Goal: Task Accomplishment & Management: Manage account settings

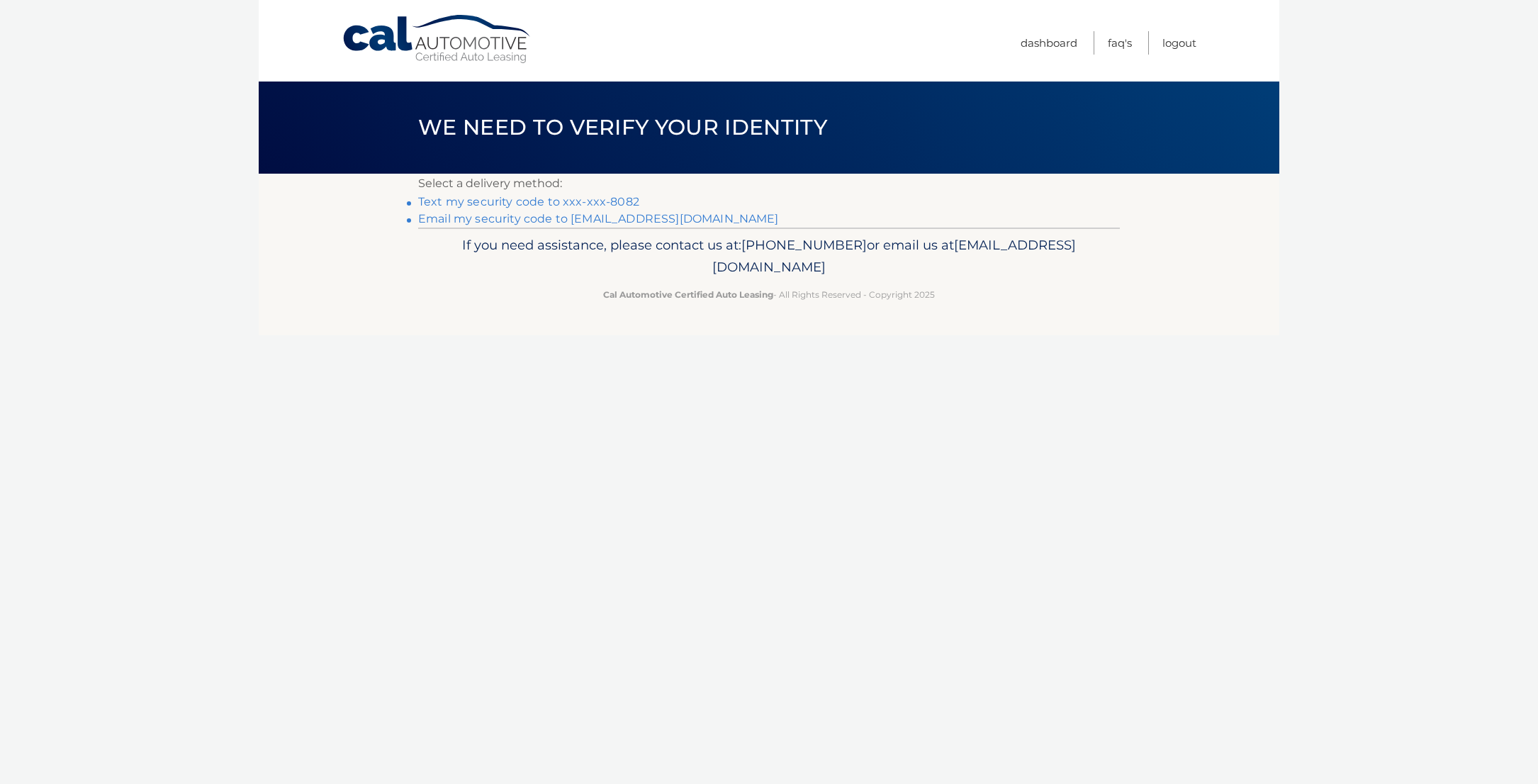
click at [508, 202] on link "Text my security code to xxx-xxx-8082" at bounding box center [529, 201] width 221 height 14
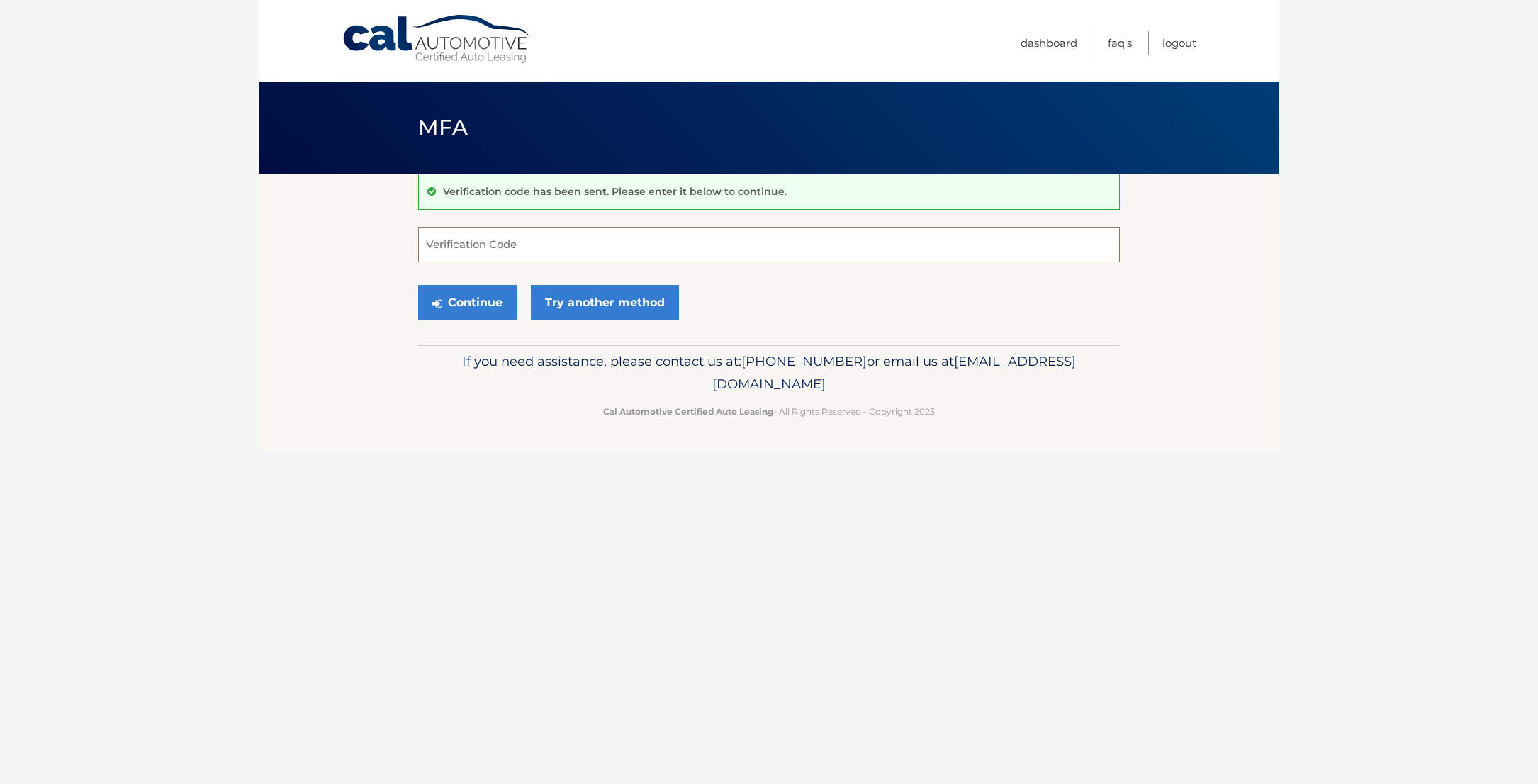
click at [507, 237] on input "Verification Code" at bounding box center [769, 245] width 701 height 36
type input "156929"
click at [469, 305] on button "Continue" at bounding box center [467, 302] width 98 height 36
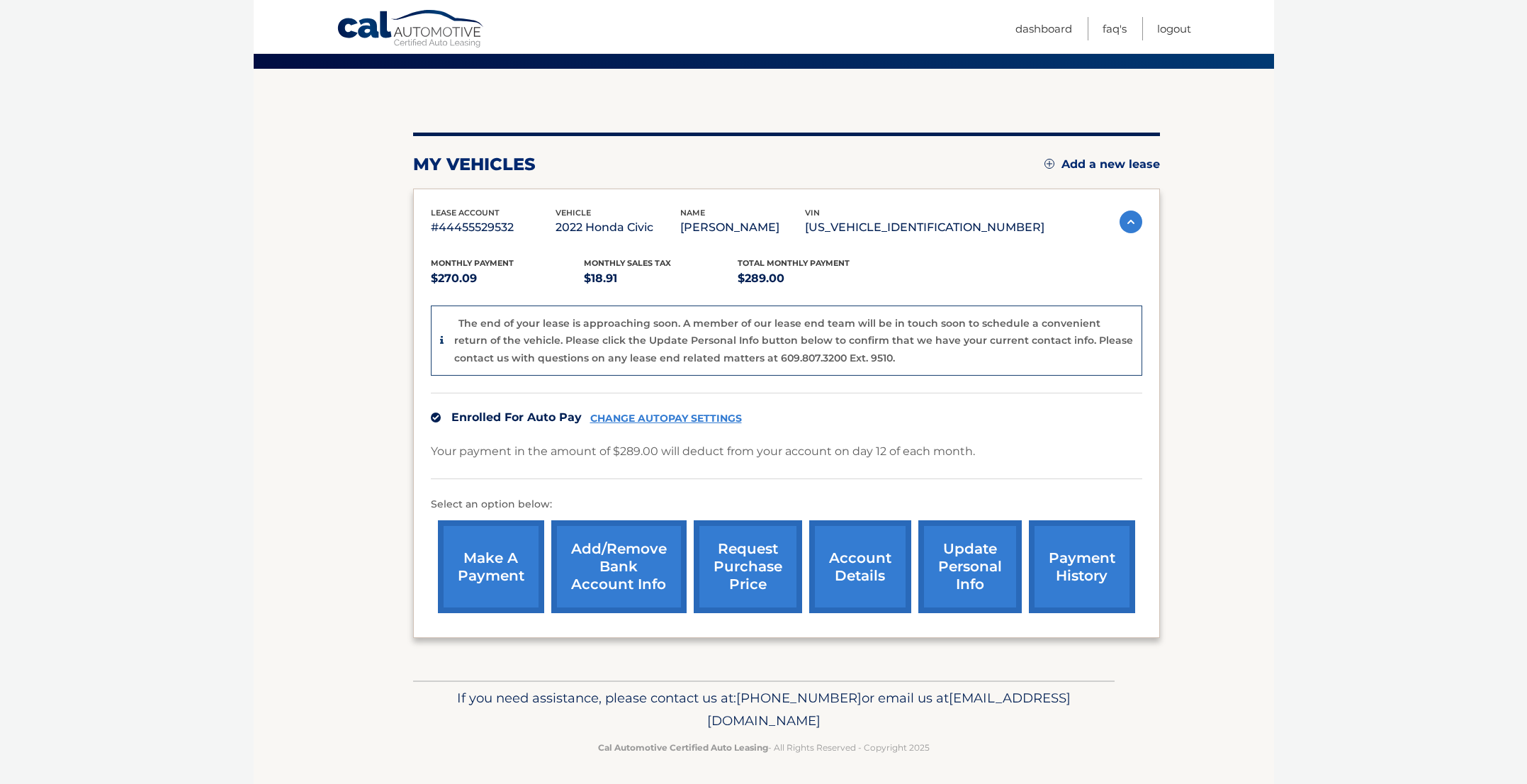
scroll to position [109, 0]
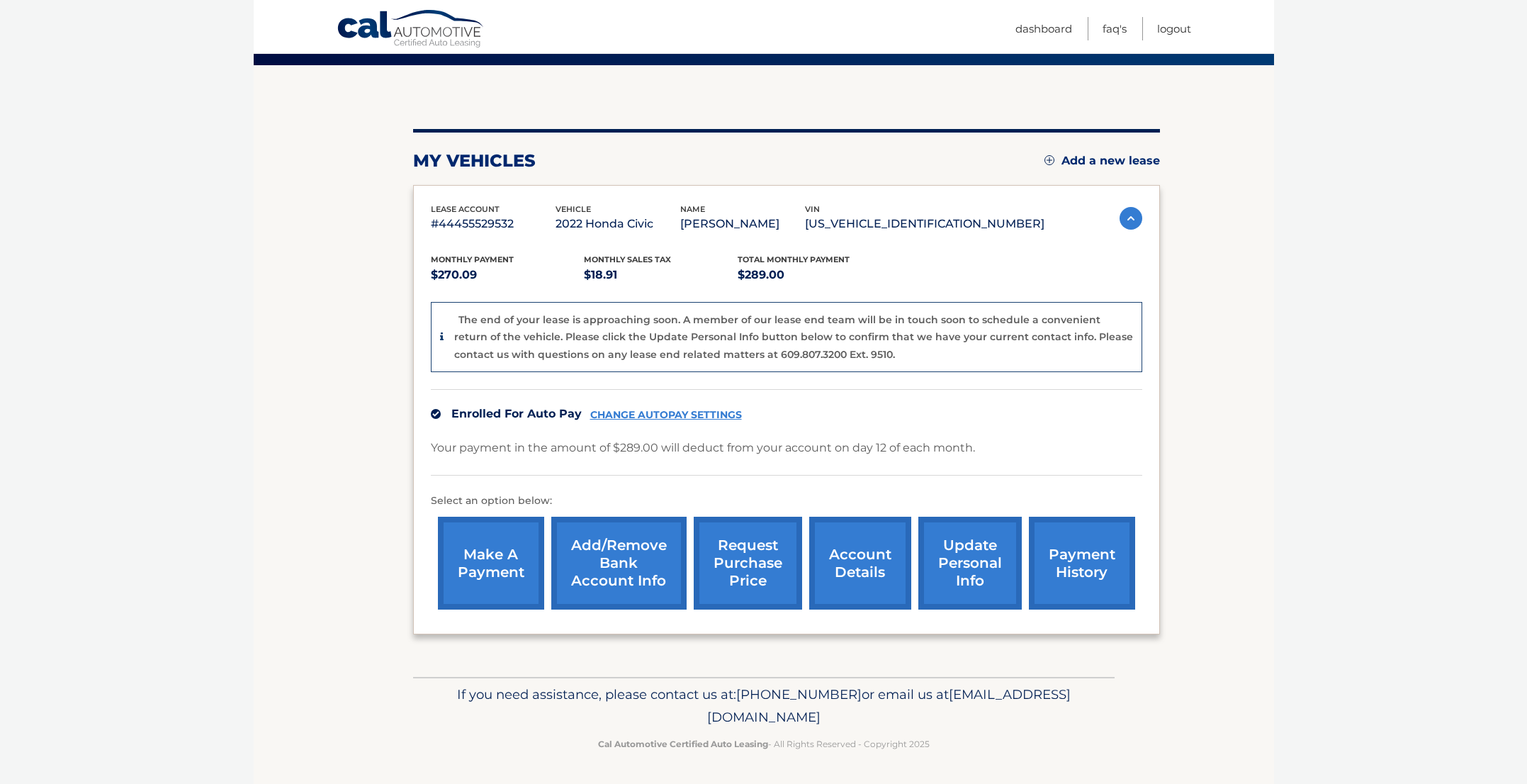
click at [844, 563] on link "account details" at bounding box center [860, 563] width 102 height 92
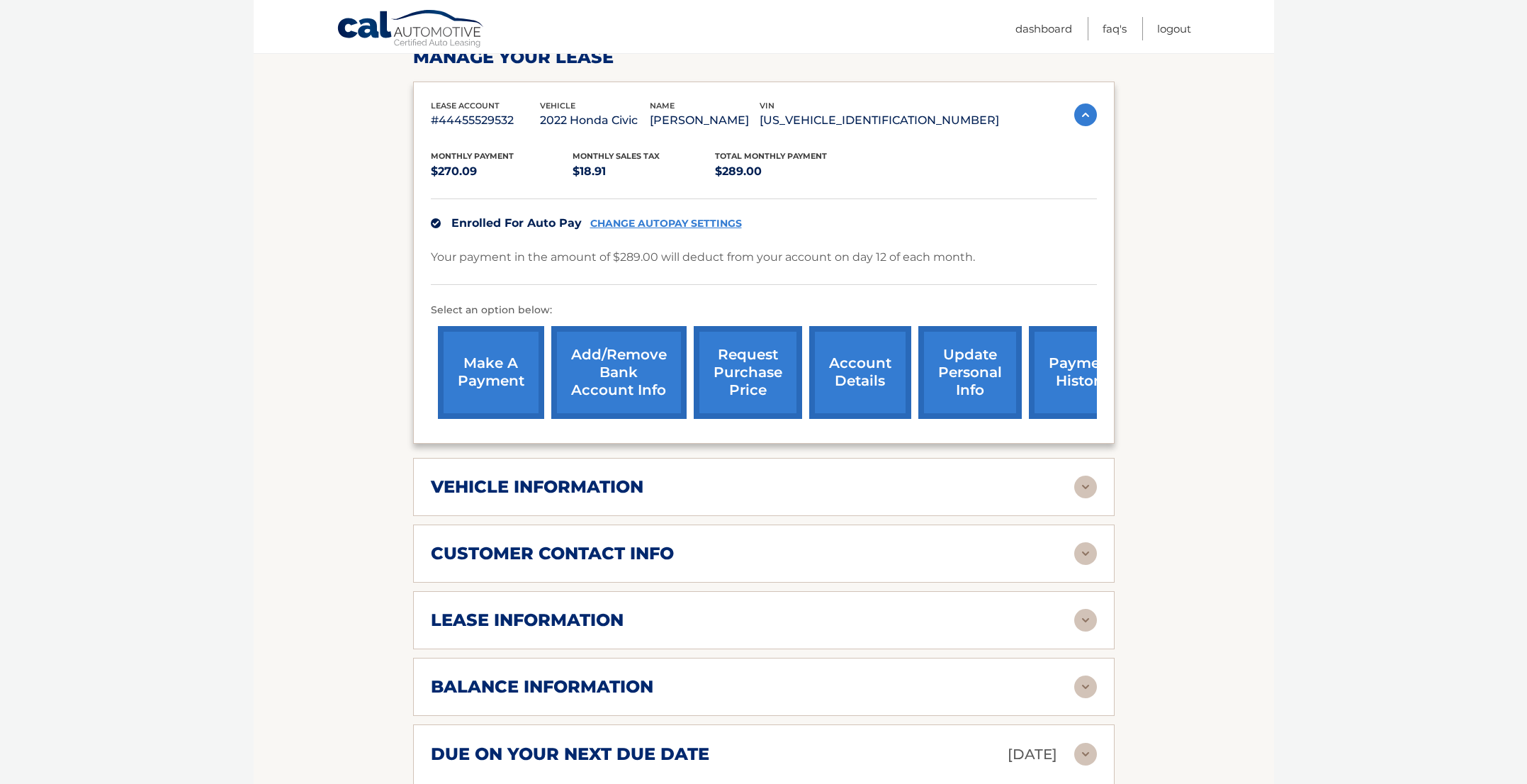
scroll to position [327, 0]
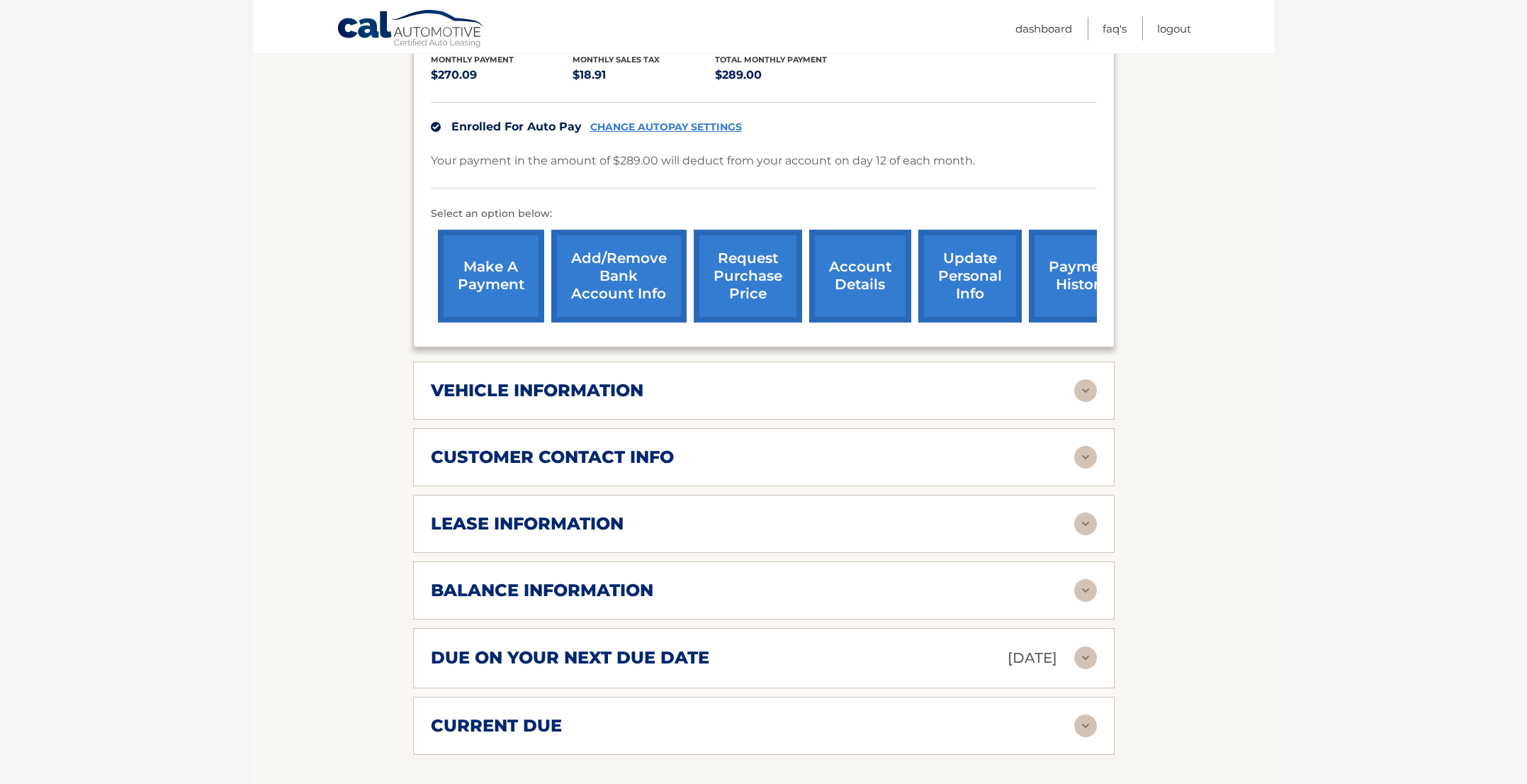
click at [1083, 525] on img at bounding box center [1086, 524] width 23 height 23
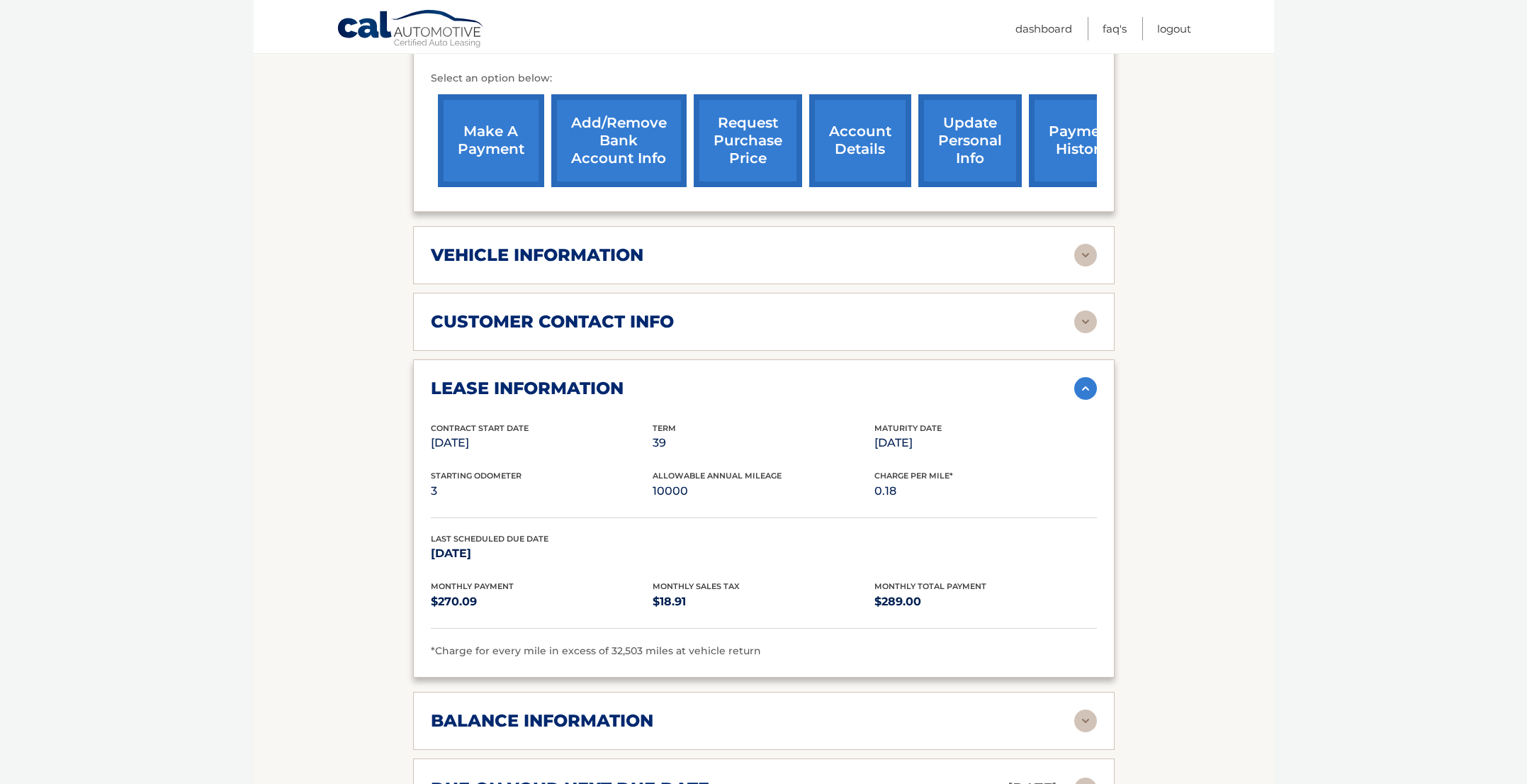
scroll to position [639, 0]
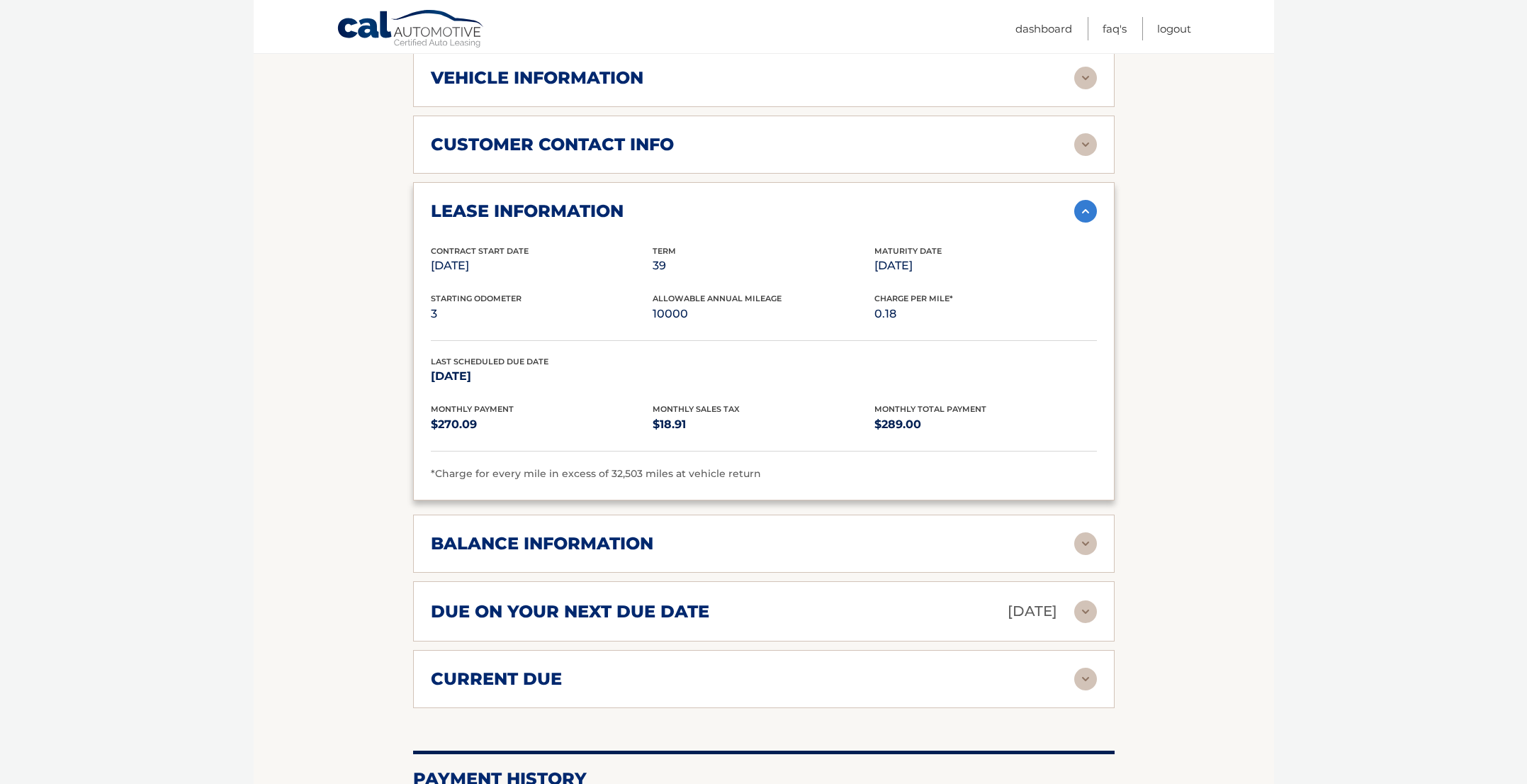
click at [787, 533] on div "balance information" at bounding box center [753, 543] width 644 height 21
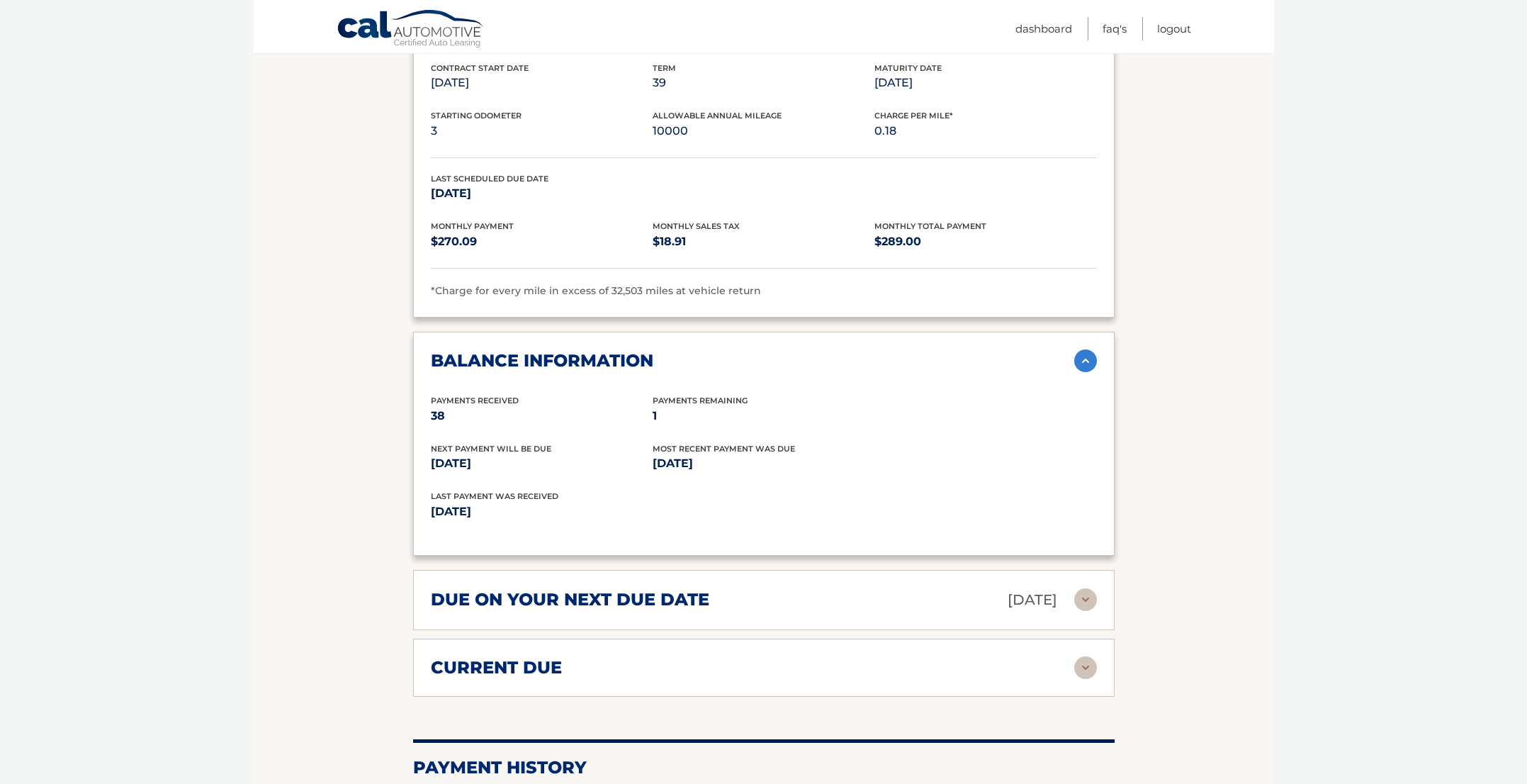
scroll to position [829, 0]
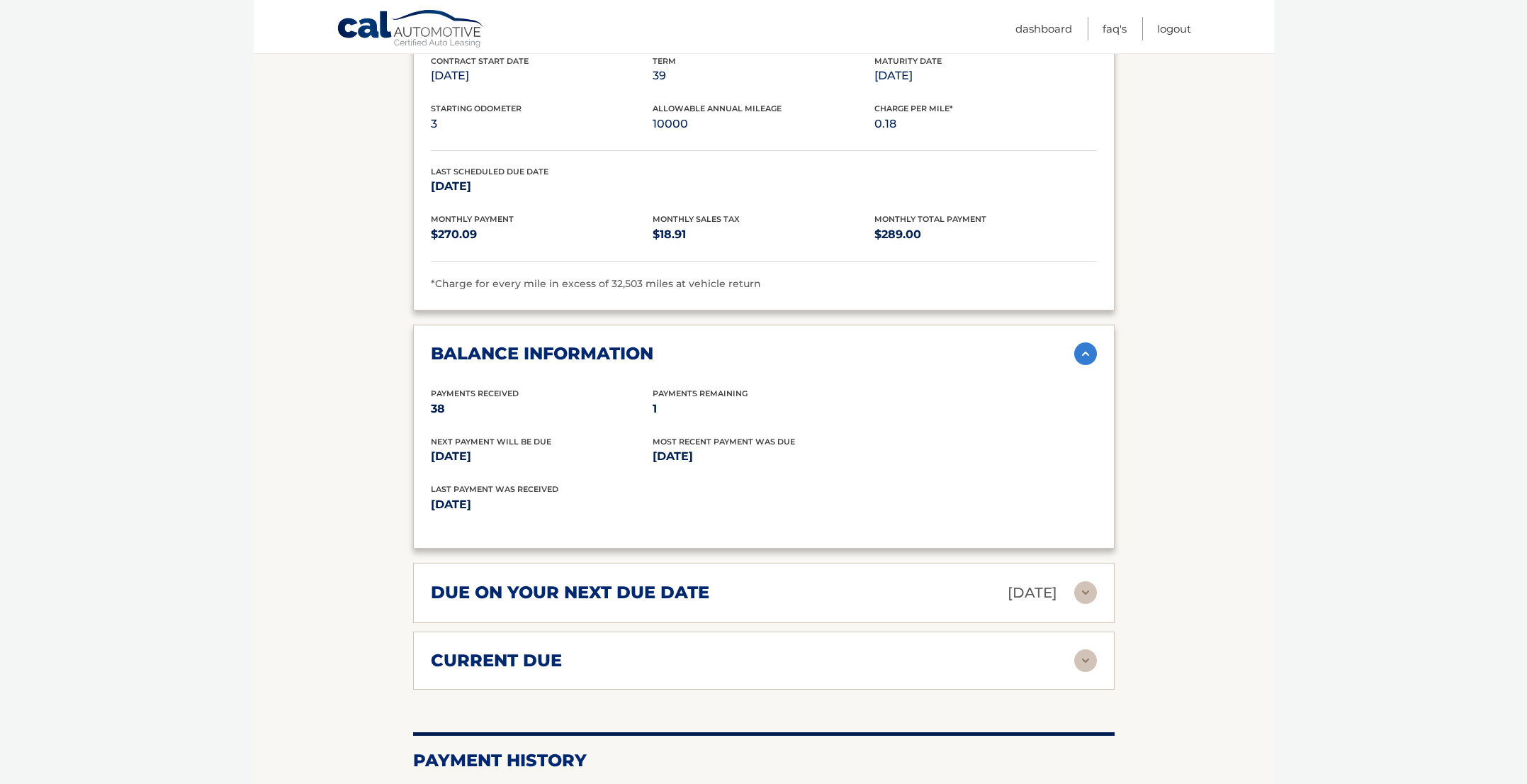
click at [767, 656] on div "current due" at bounding box center [753, 660] width 644 height 21
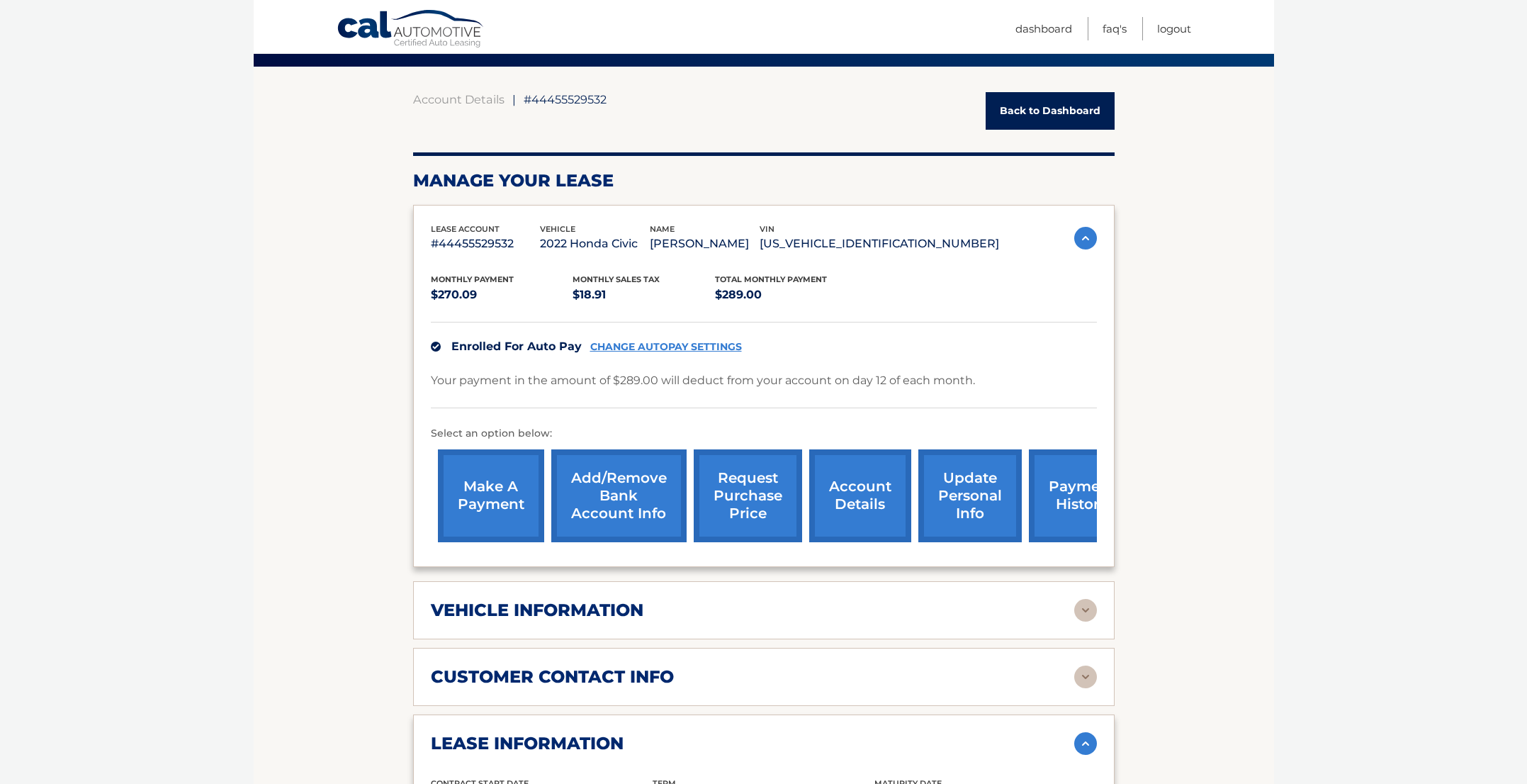
scroll to position [130, 0]
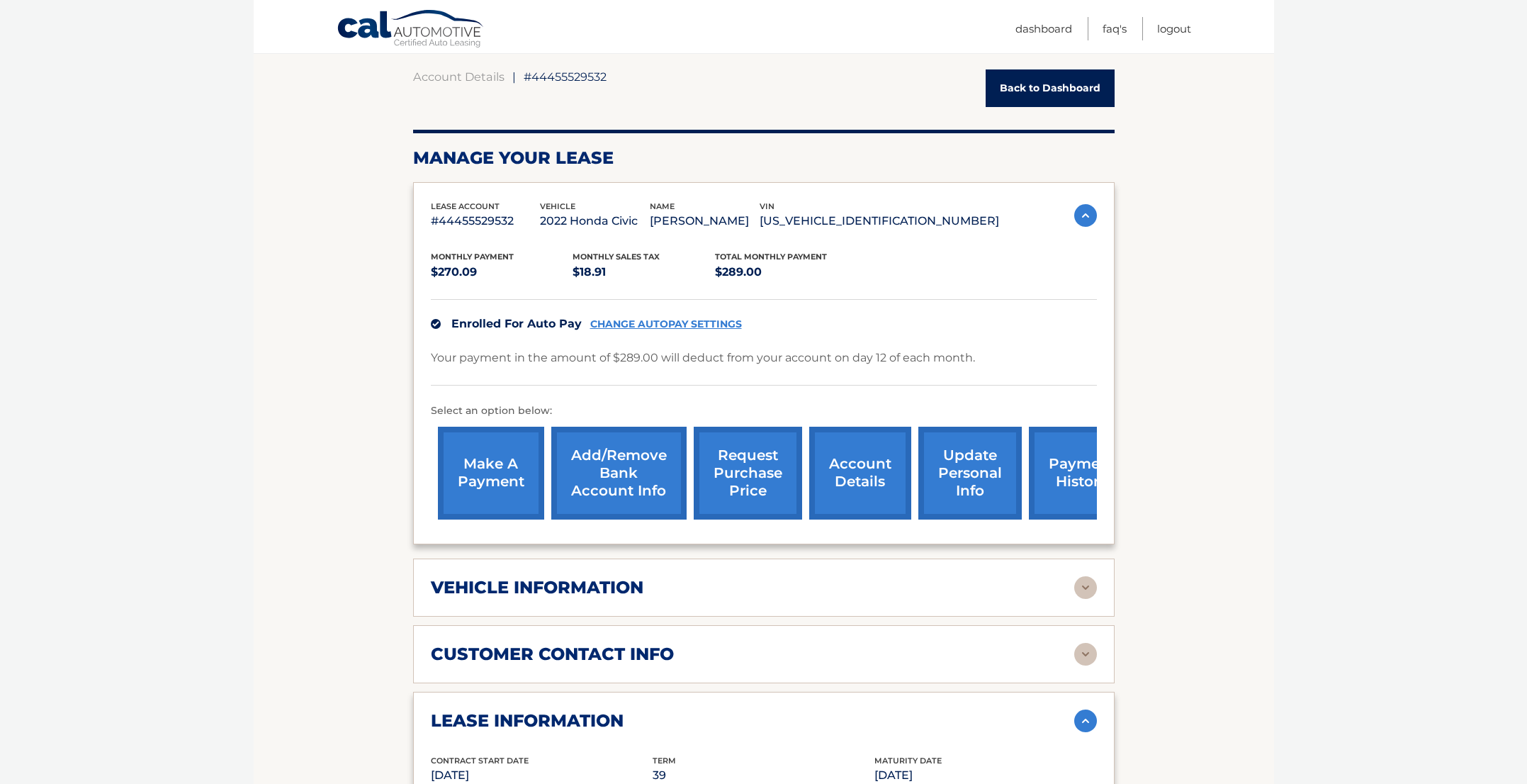
click at [1067, 471] on link "payment history" at bounding box center [1082, 473] width 106 height 92
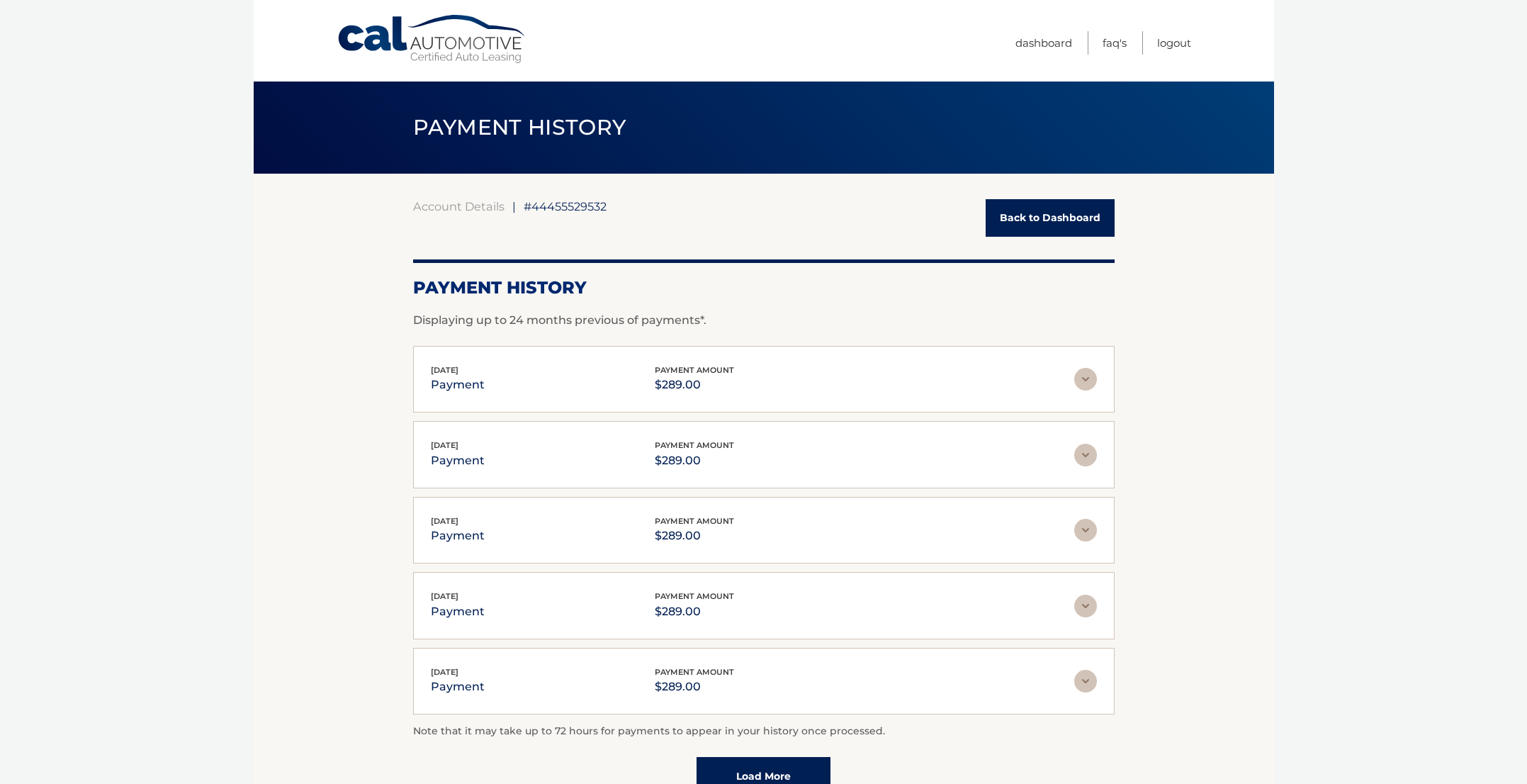
click at [1023, 221] on link "Back to Dashboard" at bounding box center [1050, 218] width 129 height 37
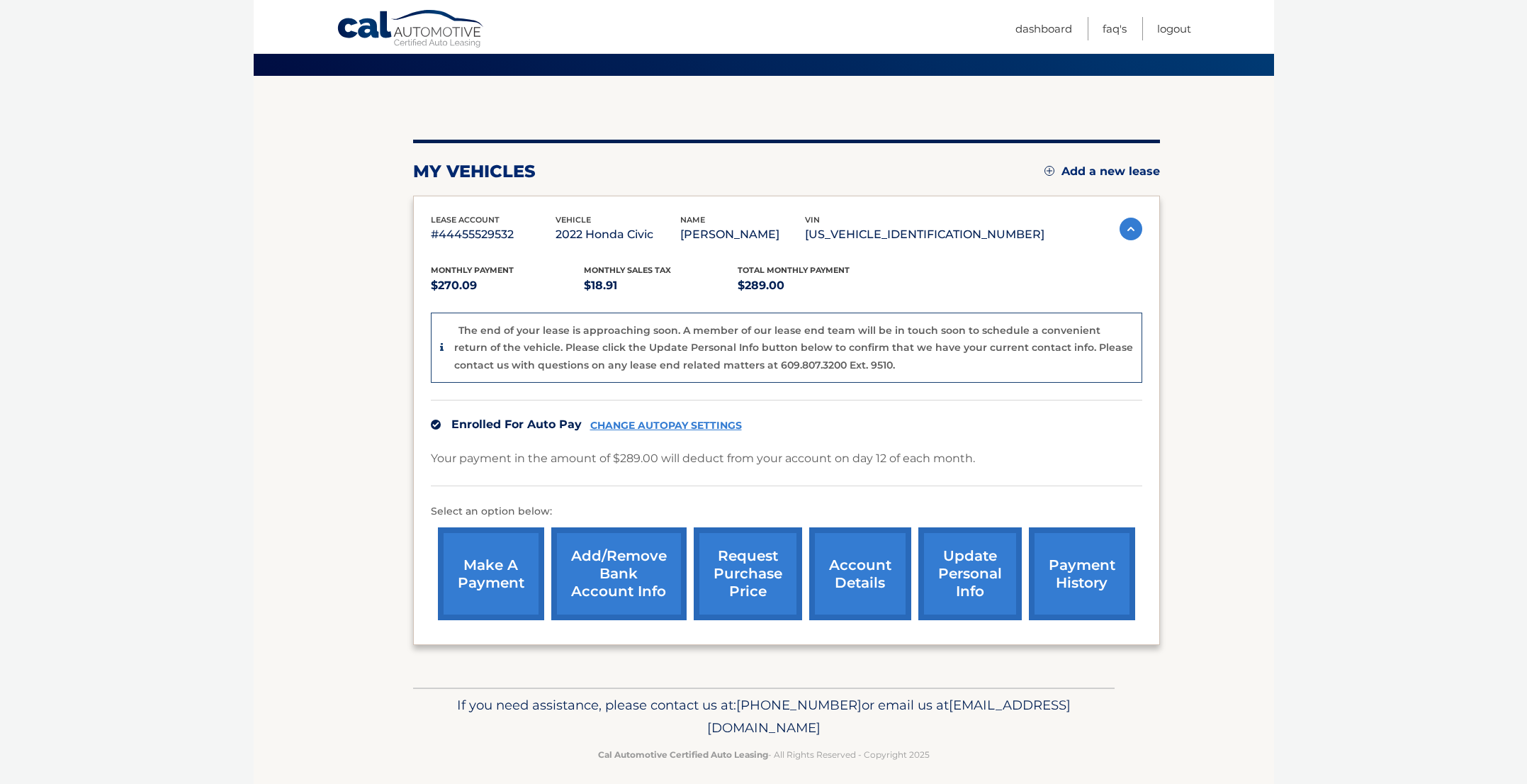
scroll to position [109, 0]
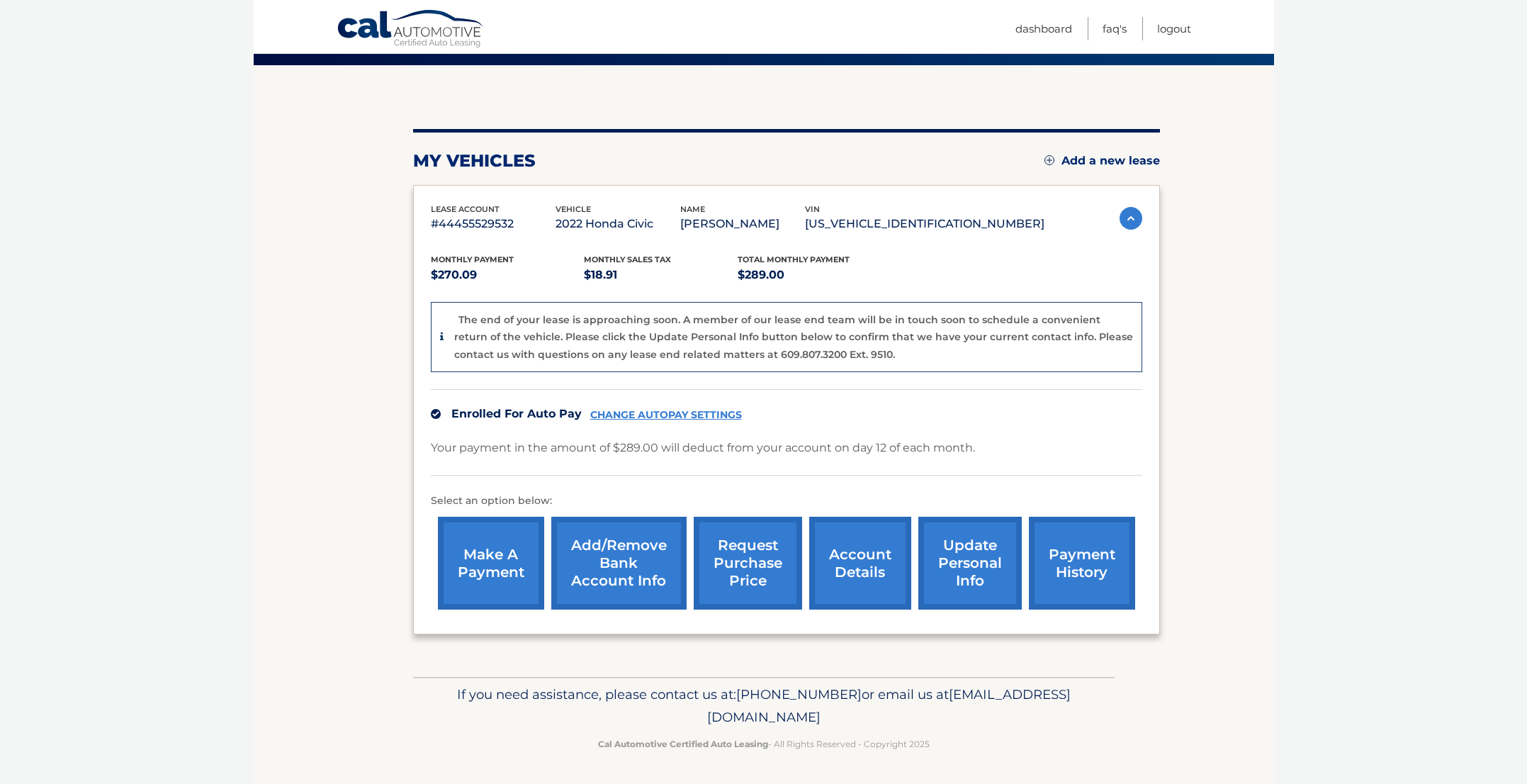
click at [775, 569] on link "request purchase price" at bounding box center [748, 563] width 109 height 92
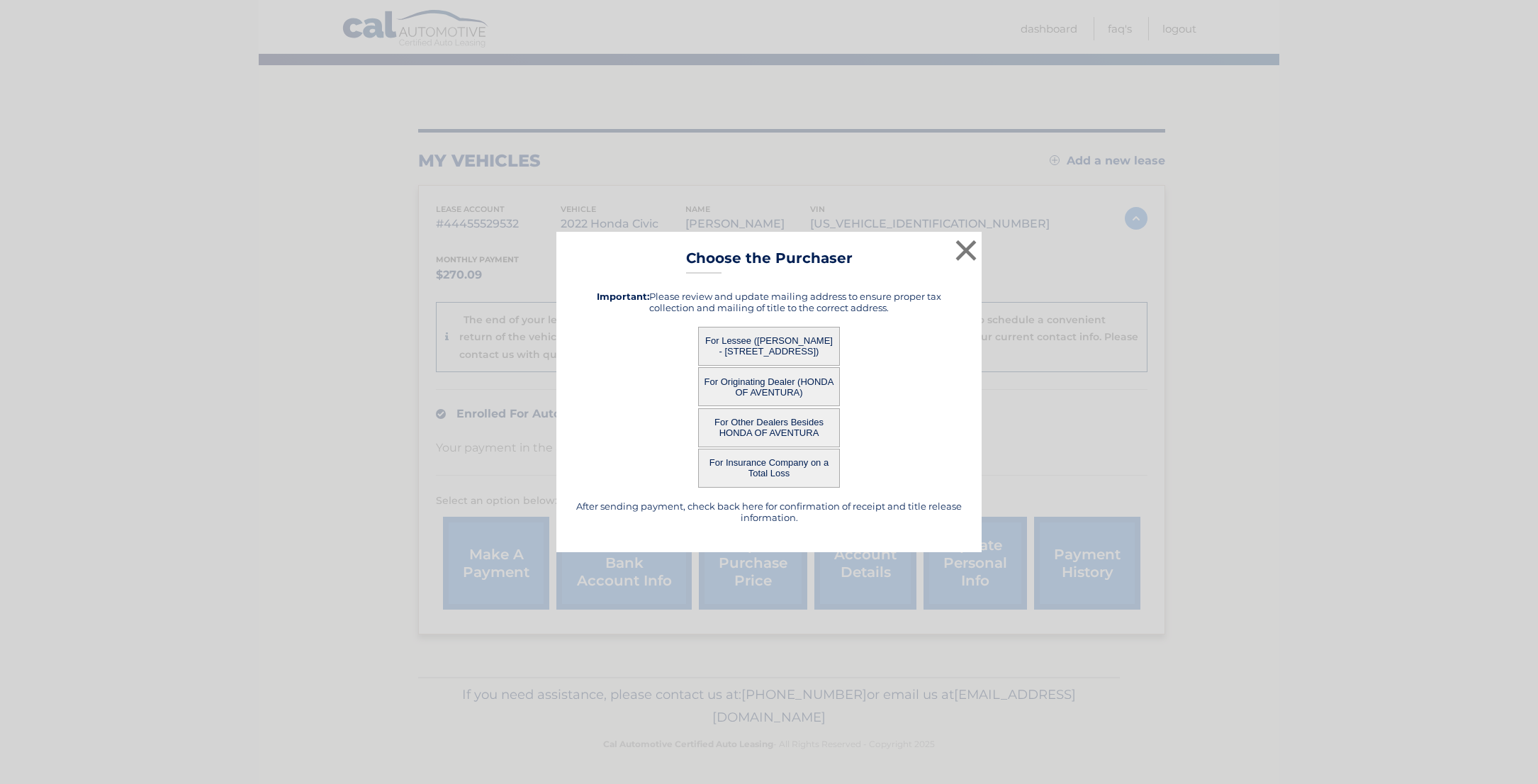
click at [735, 342] on button "For Lessee ([PERSON_NAME] - [STREET_ADDRESS])" at bounding box center [769, 346] width 142 height 39
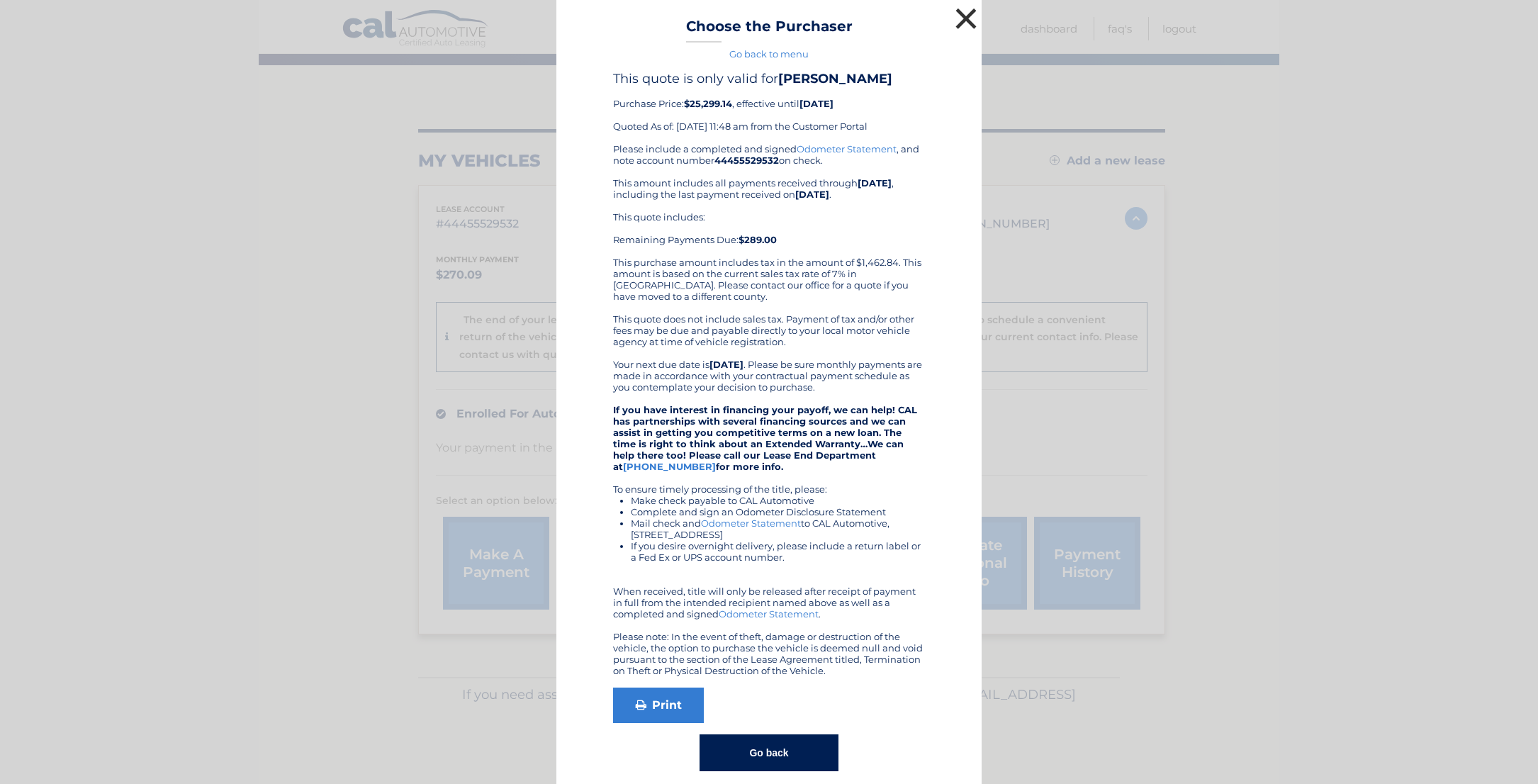
click at [960, 23] on button "×" at bounding box center [966, 18] width 28 height 28
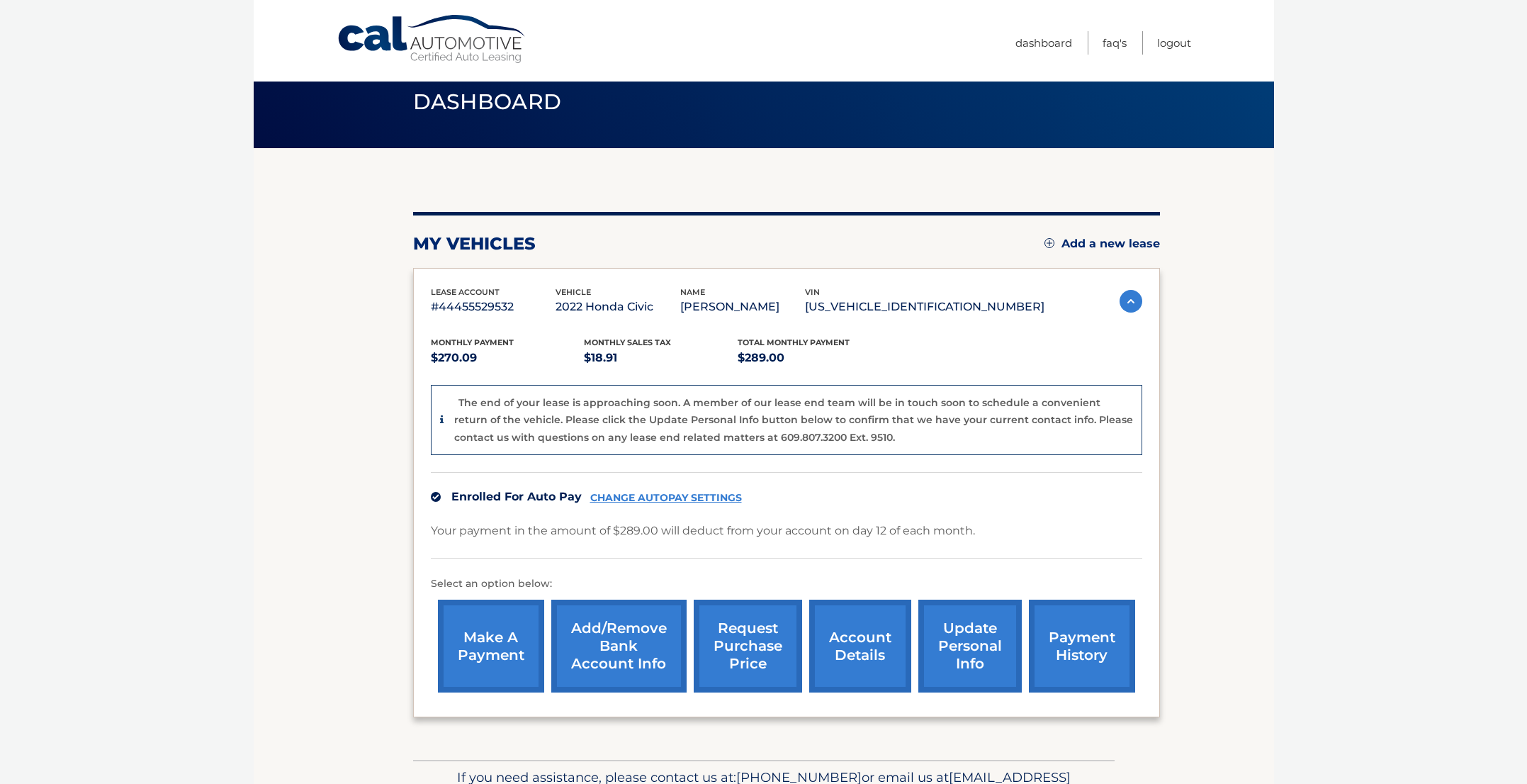
scroll to position [0, 0]
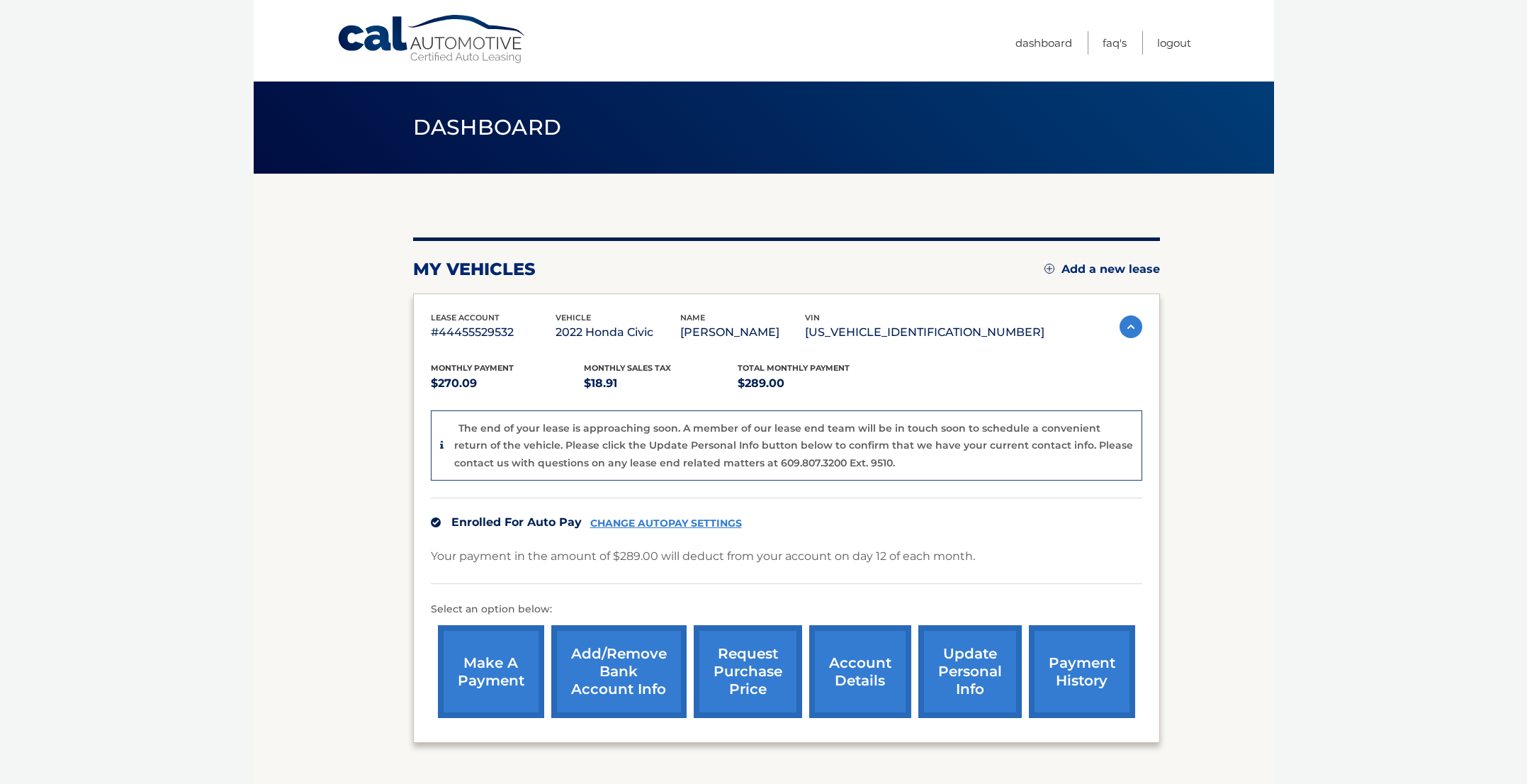
click at [1376, 97] on body "Cal Automotive Menu Dashboard FAQ's Logout" at bounding box center [763, 392] width 1527 height 784
click at [1426, 156] on body "Cal Automotive Menu Dashboard FAQ's Logout" at bounding box center [763, 392] width 1527 height 784
click at [1308, 59] on body "Cal Automotive Menu Dashboard FAQ's Logout" at bounding box center [763, 392] width 1527 height 784
click at [1276, 327] on body "Cal Automotive Menu Dashboard FAQ's Logout" at bounding box center [763, 392] width 1527 height 784
drag, startPoint x: 1287, startPoint y: 233, endPoint x: 1226, endPoint y: 226, distance: 61.4
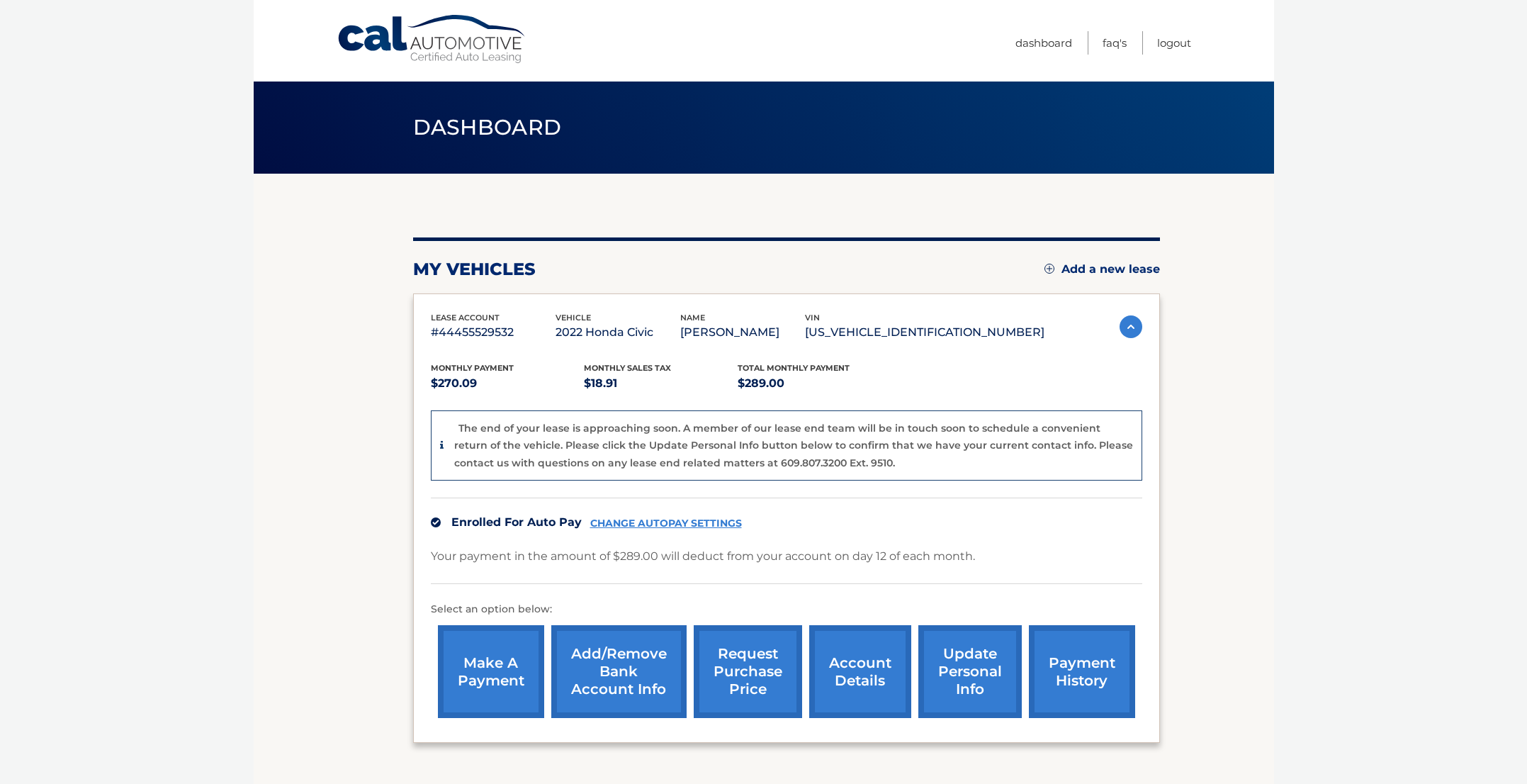
click at [1287, 233] on body "Cal Automotive Menu Dashboard FAQ's Logout" at bounding box center [763, 392] width 1527 height 784
click at [1177, 42] on link "Logout" at bounding box center [1174, 42] width 34 height 24
